Goal: Understand site structure: Understand site structure

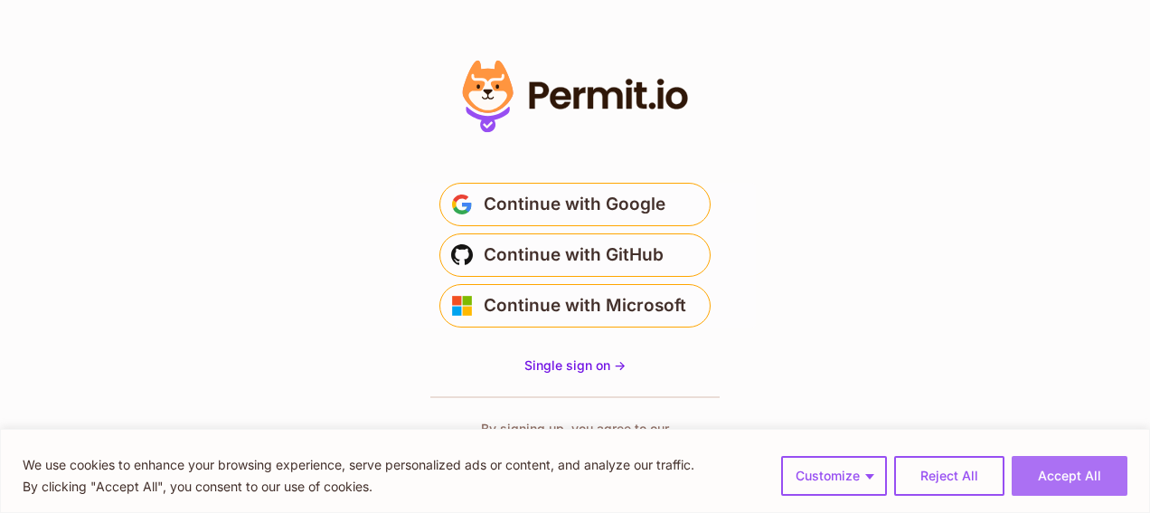
click at [1059, 476] on button "Accept All" at bounding box center [1069, 476] width 116 height 40
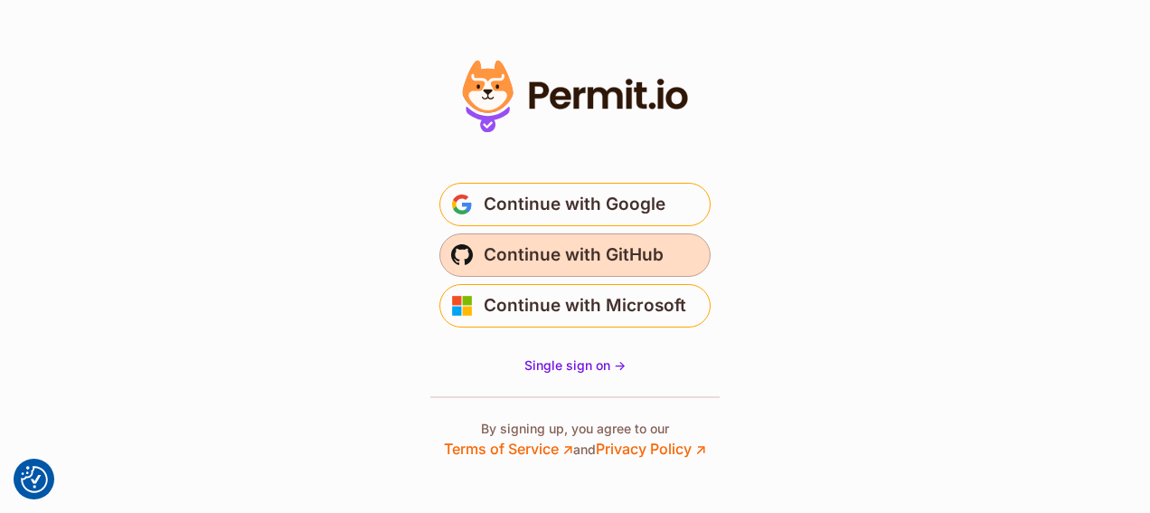
click at [568, 252] on span "Continue with GitHub" at bounding box center [574, 254] width 180 height 29
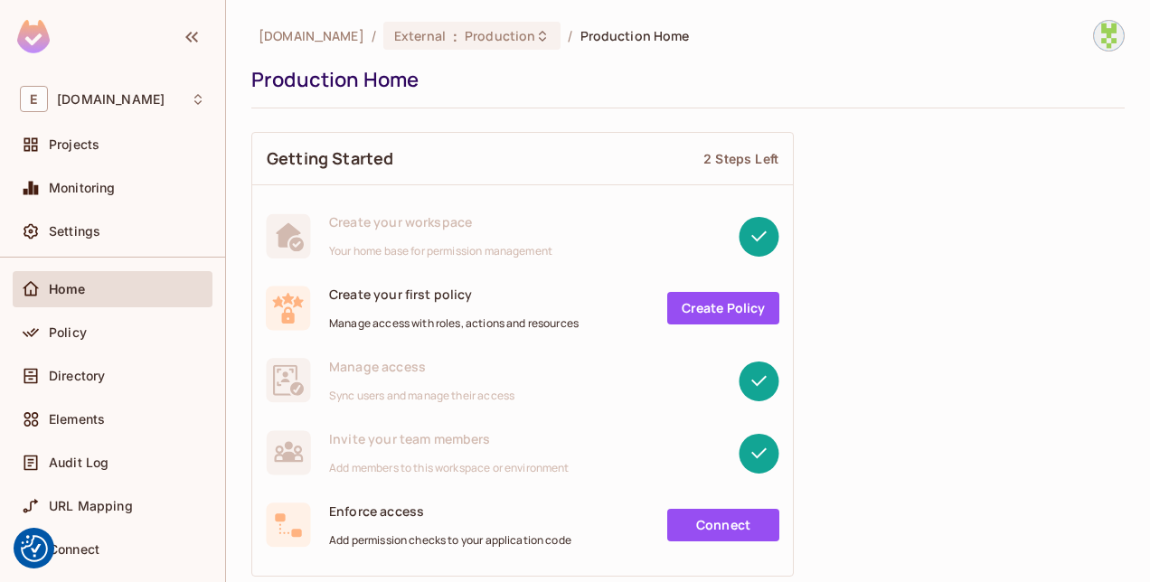
scroll to position [54, 0]
click at [93, 386] on div "Directory" at bounding box center [112, 377] width 185 height 22
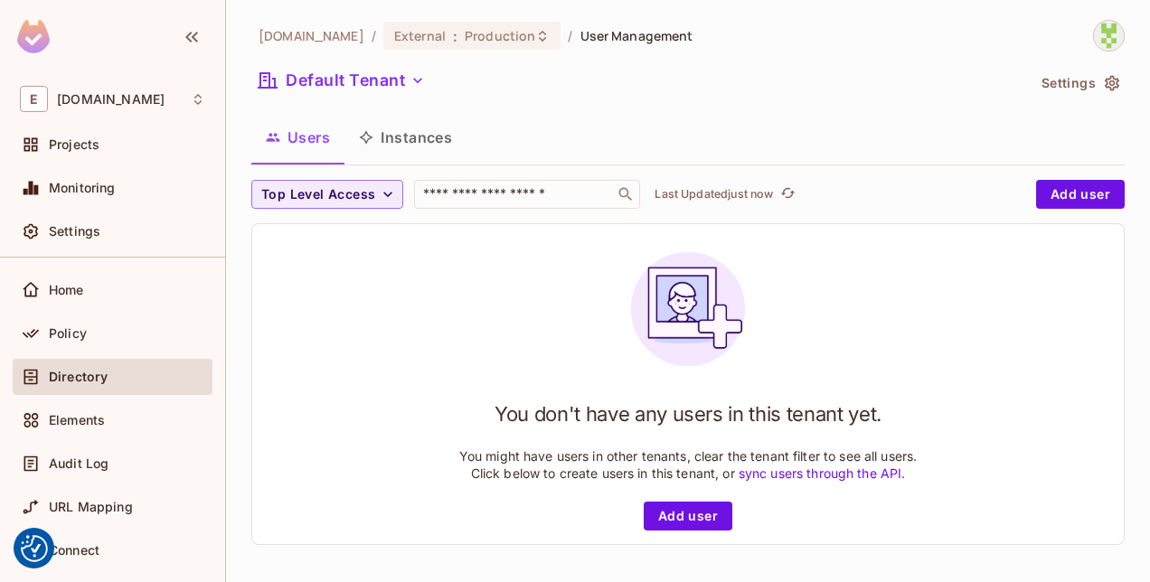
click at [428, 137] on button "Instances" at bounding box center [405, 137] width 122 height 45
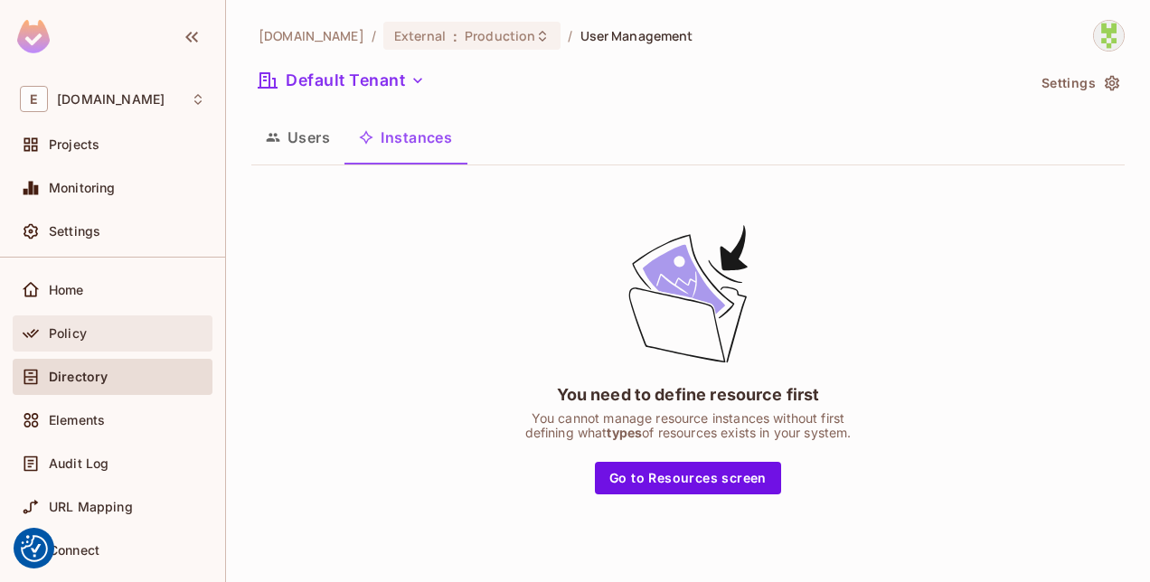
click at [112, 325] on div "Policy" at bounding box center [112, 334] width 185 height 22
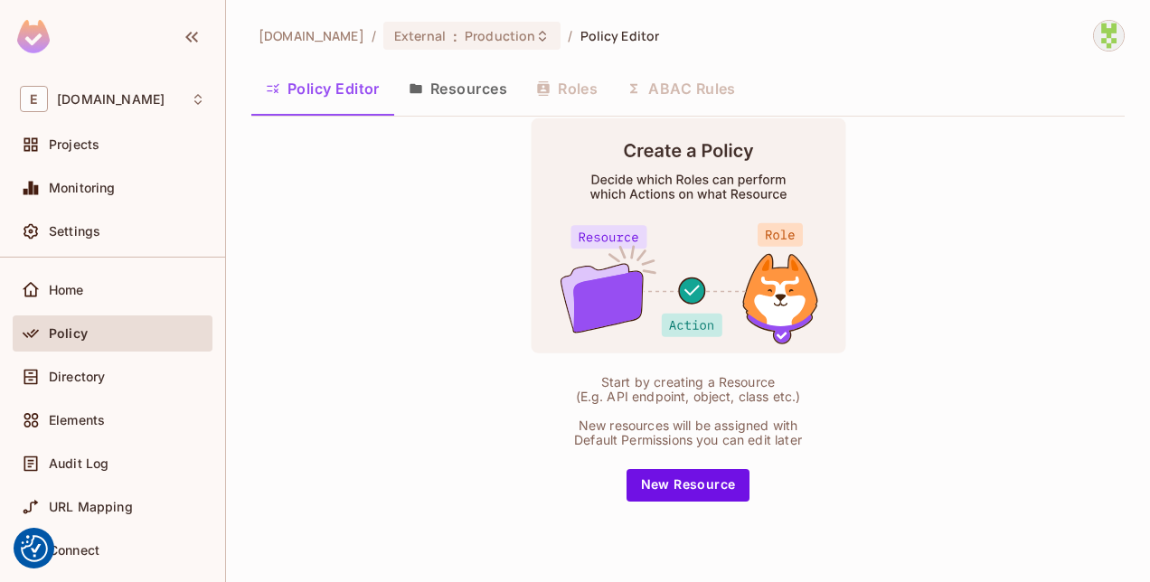
click at [473, 95] on button "Resources" at bounding box center [457, 88] width 127 height 45
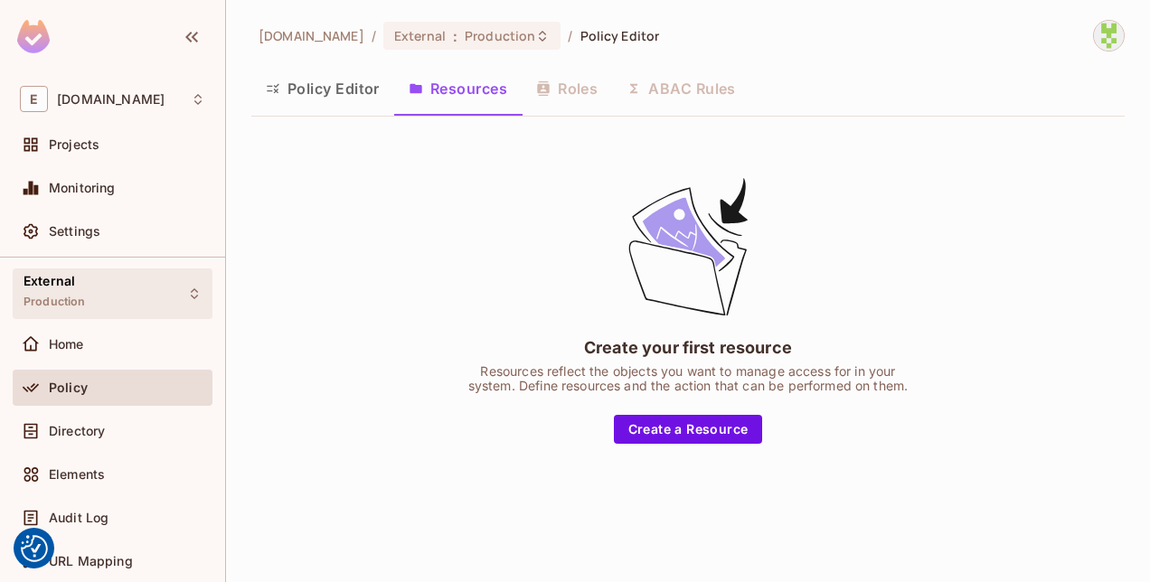
click at [124, 293] on div "External Production" at bounding box center [113, 293] width 200 height 50
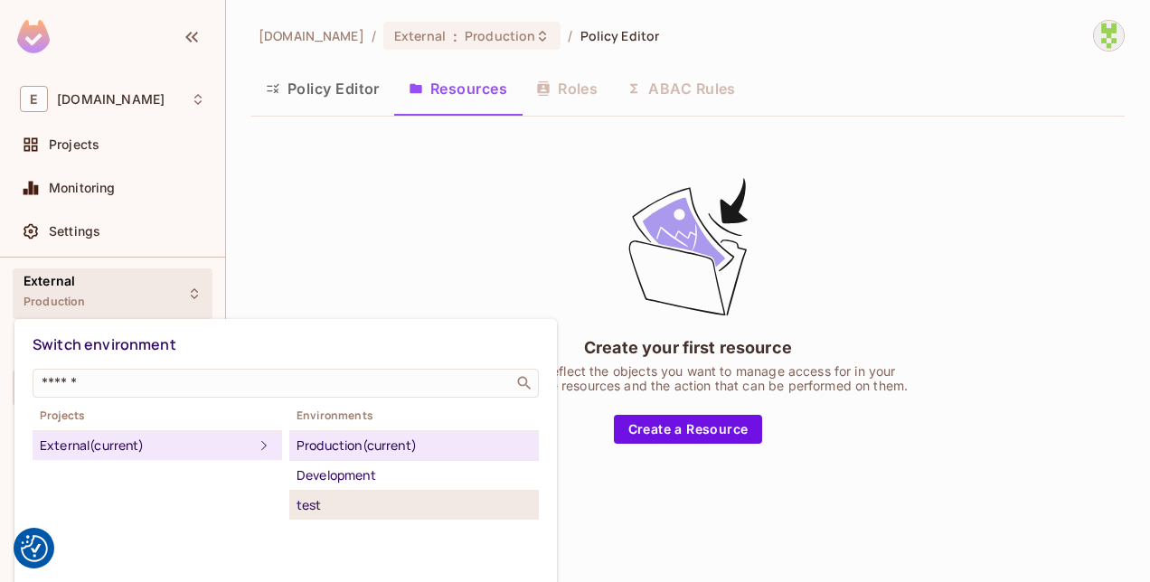
click at [291, 512] on li "test" at bounding box center [413, 505] width 249 height 29
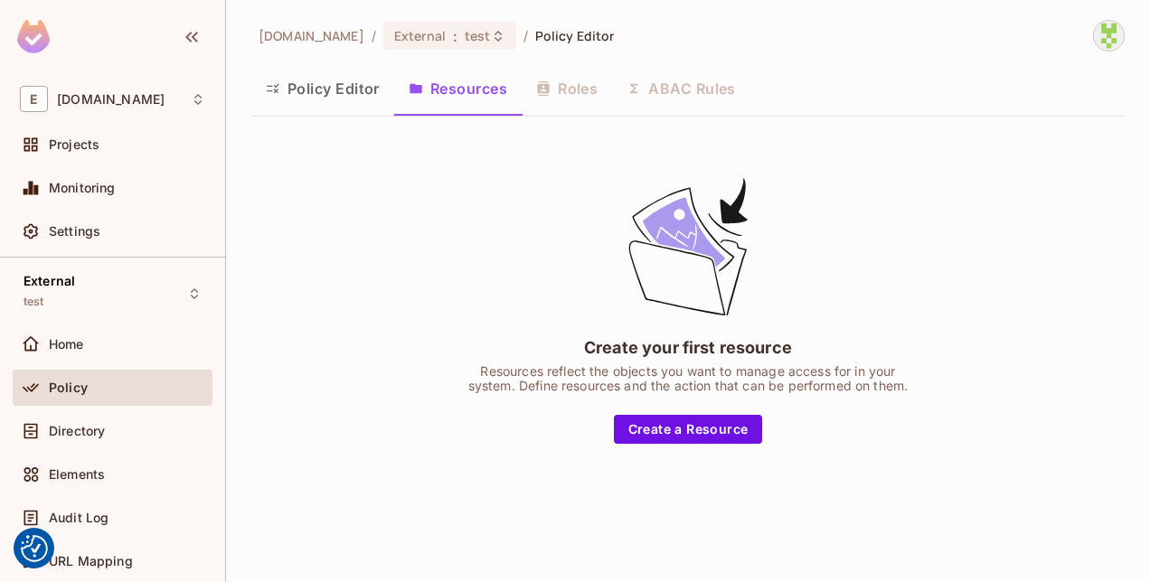
click at [340, 85] on button "Policy Editor" at bounding box center [322, 88] width 143 height 45
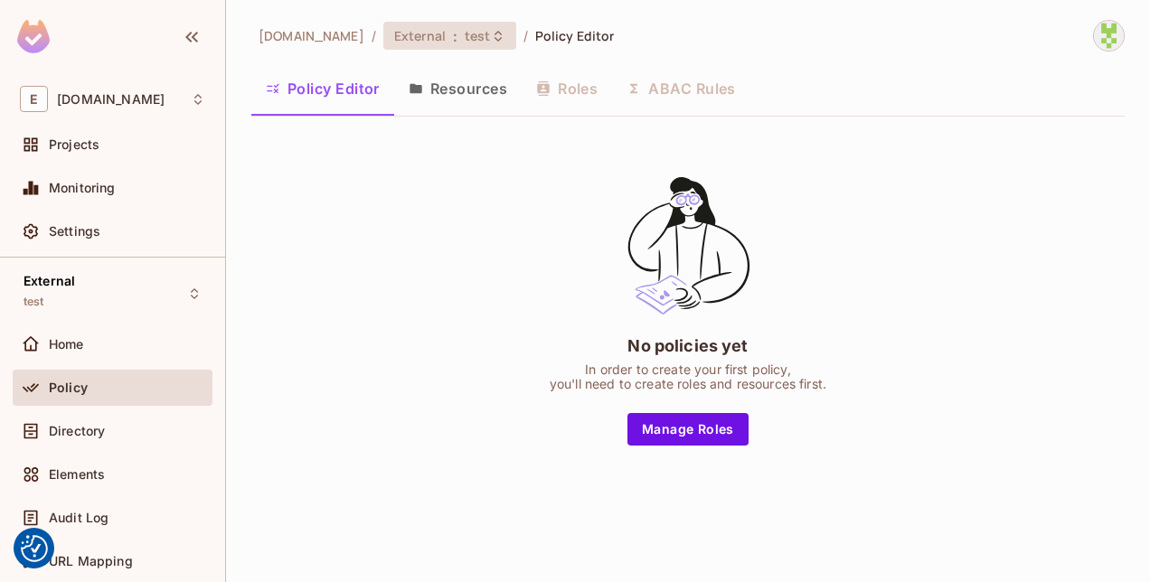
click at [452, 41] on span ":" at bounding box center [455, 36] width 6 height 14
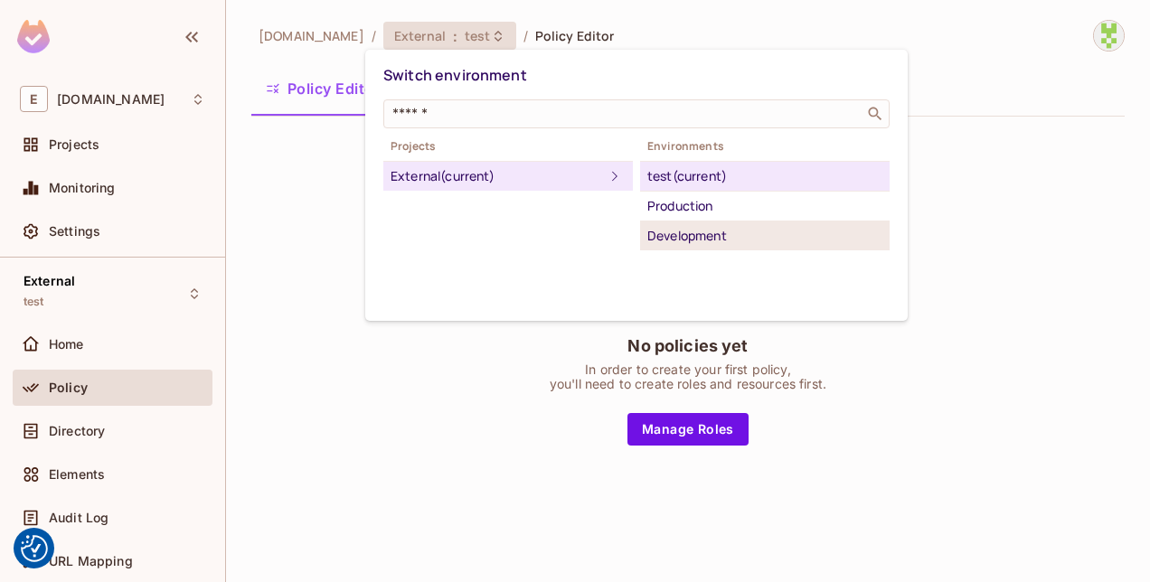
click at [673, 237] on div "Development" at bounding box center [764, 236] width 235 height 22
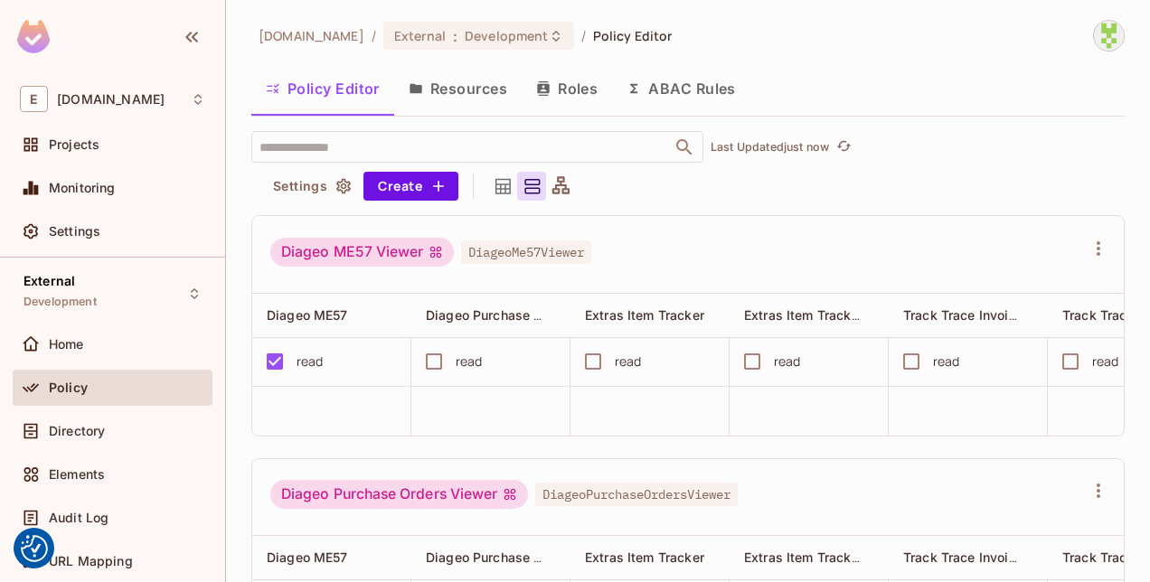
click at [591, 86] on button "Roles" at bounding box center [567, 88] width 90 height 45
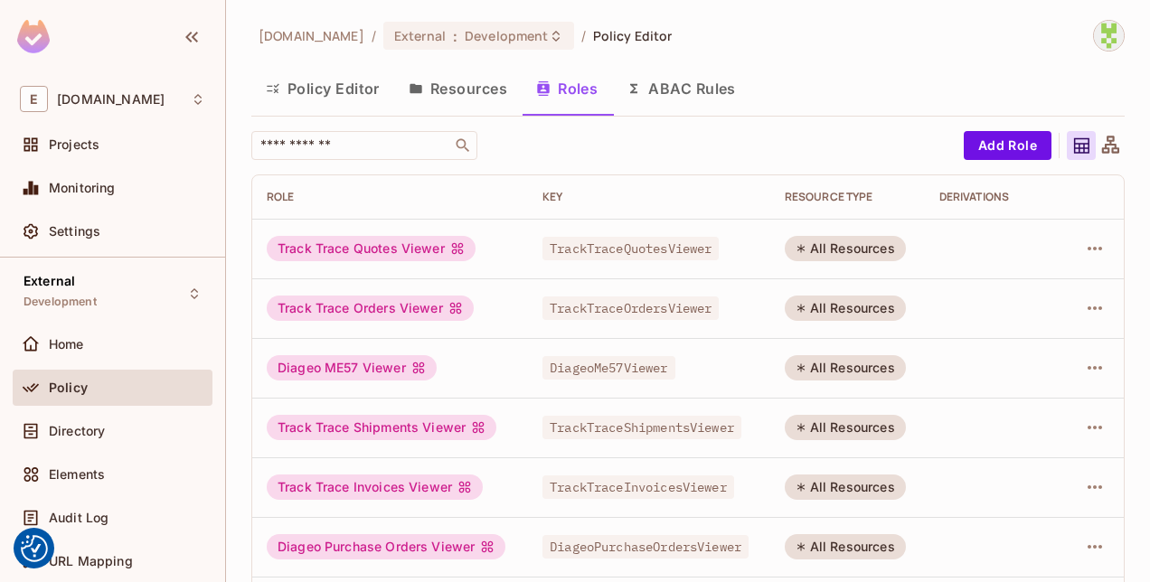
click at [1102, 146] on icon at bounding box center [1110, 144] width 17 height 17
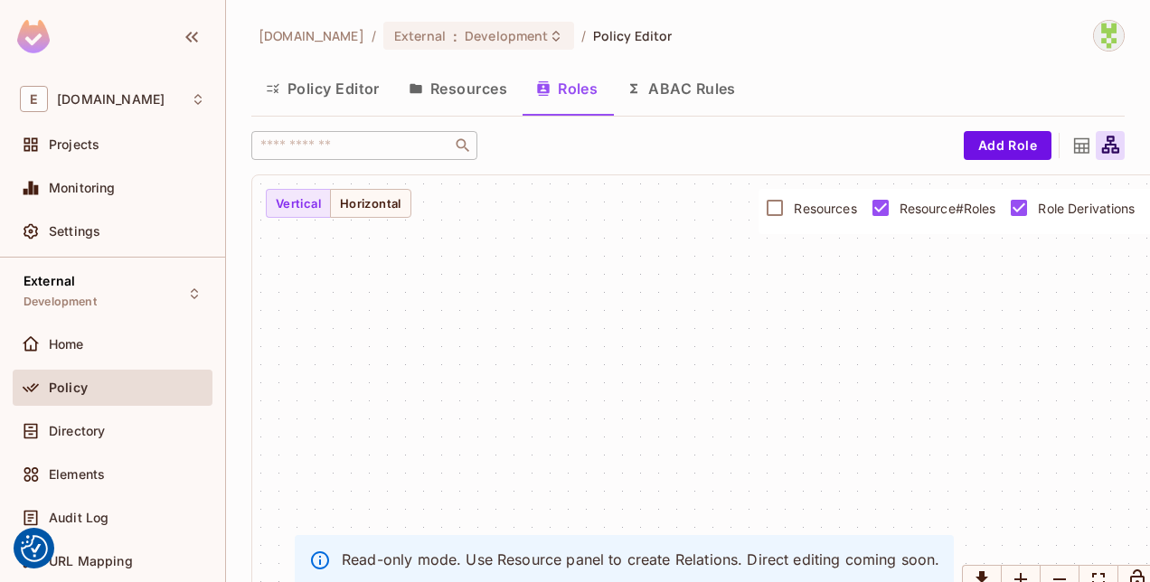
click at [1102, 146] on icon at bounding box center [1110, 144] width 17 height 17
click at [1074, 144] on icon at bounding box center [1081, 145] width 15 height 15
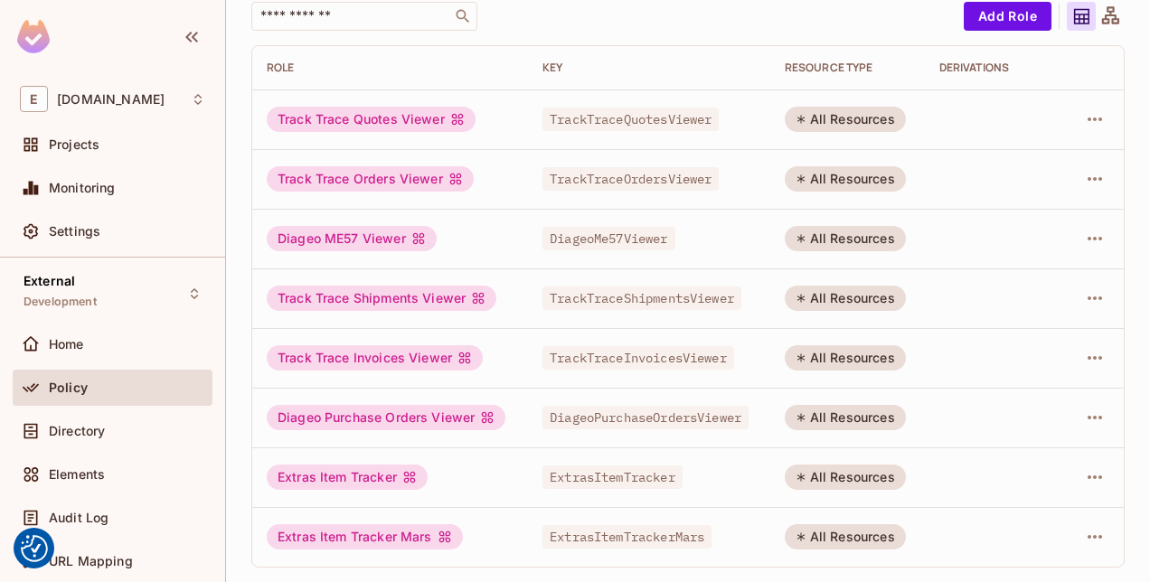
scroll to position [39, 0]
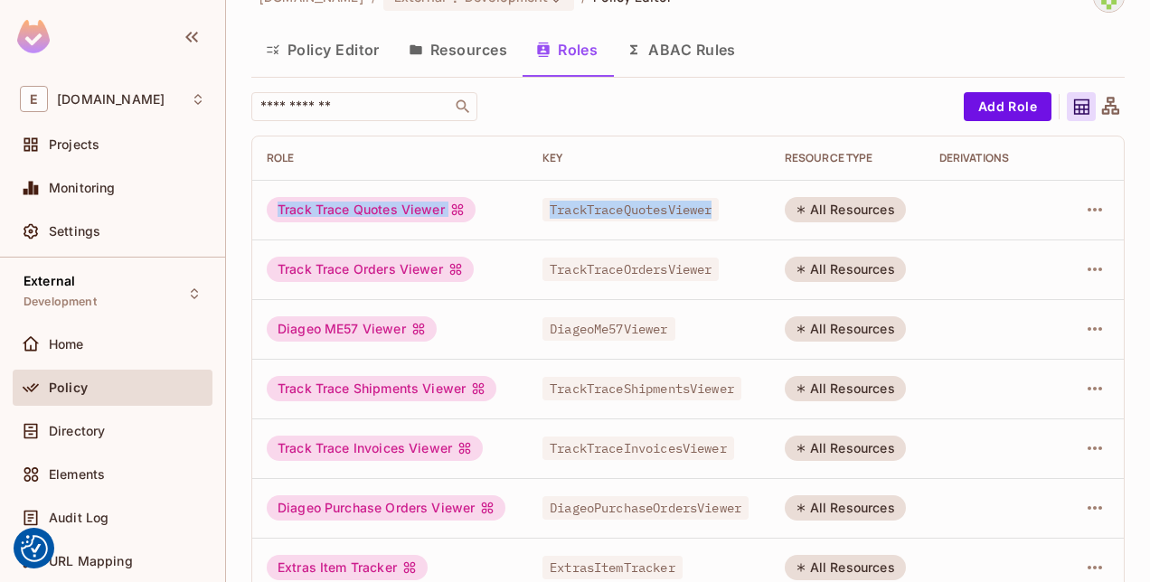
drag, startPoint x: 720, startPoint y: 211, endPoint x: 279, endPoint y: 209, distance: 441.1
click at [279, 209] on tr "Track Trace Quotes Viewer TrackTraceQuotesViewer All Resources" at bounding box center [687, 210] width 871 height 60
copy tr "Track Trace Quotes Viewer TrackTraceQuotesViewer"
